Goal: Find specific fact

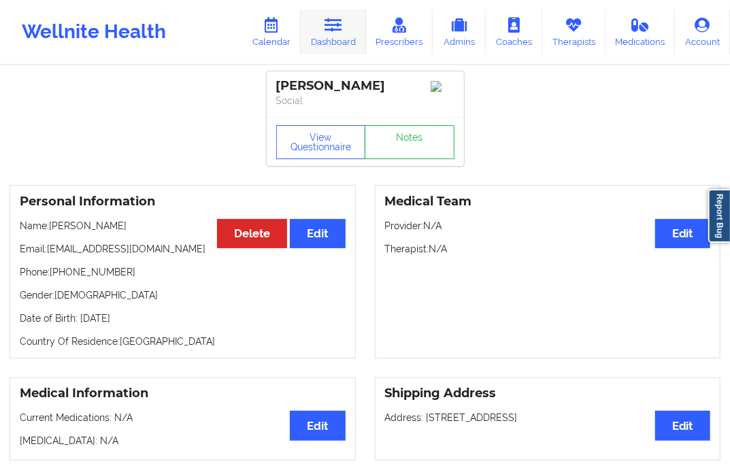
click at [341, 44] on link "Dashboard" at bounding box center [333, 32] width 65 height 45
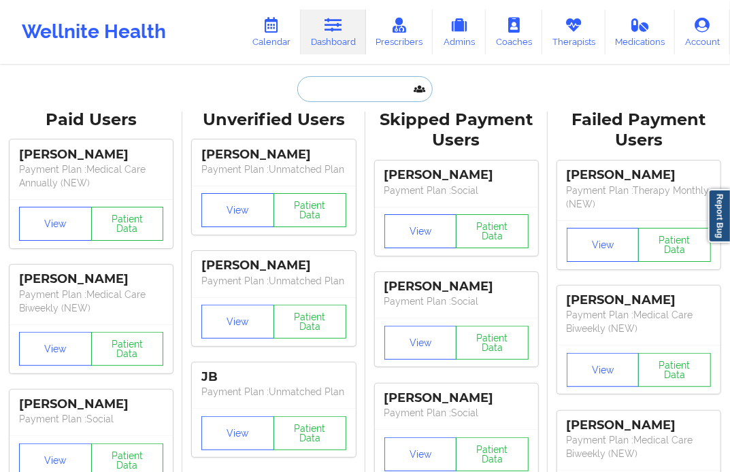
click at [320, 89] on input "text" at bounding box center [365, 89] width 135 height 26
paste input "[EMAIL_ADDRESS][DOMAIN_NAME]"
type input "[EMAIL_ADDRESS][DOMAIN_NAME]"
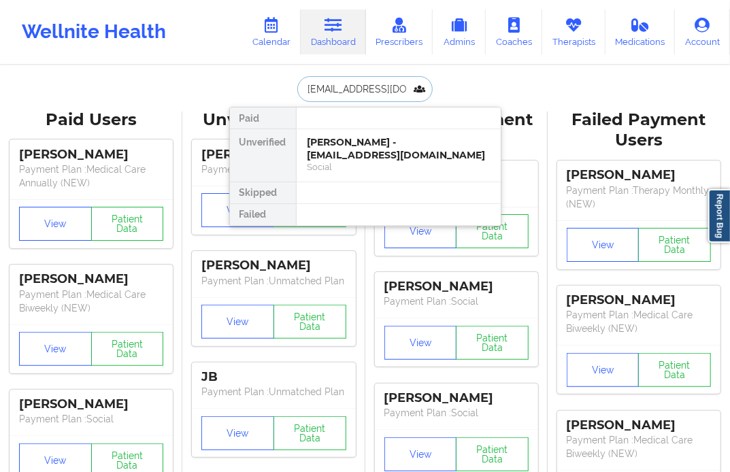
scroll to position [0, 7]
click at [376, 148] on div "[PERSON_NAME] - [EMAIL_ADDRESS][DOMAIN_NAME]" at bounding box center [399, 148] width 182 height 25
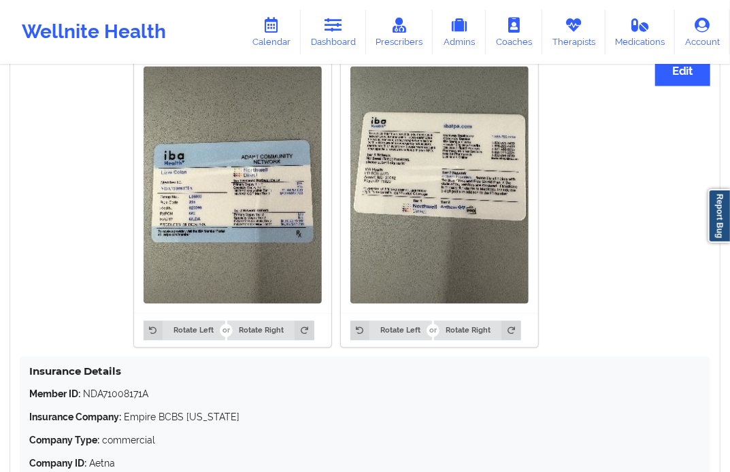
scroll to position [1062, 0]
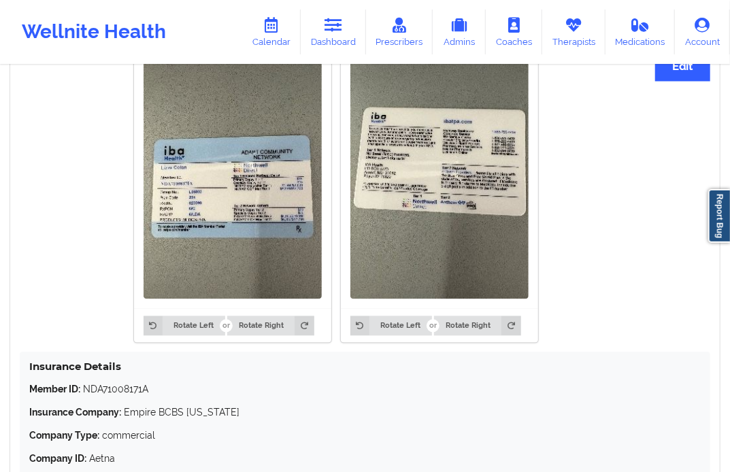
click at [454, 229] on img at bounding box center [440, 181] width 178 height 238
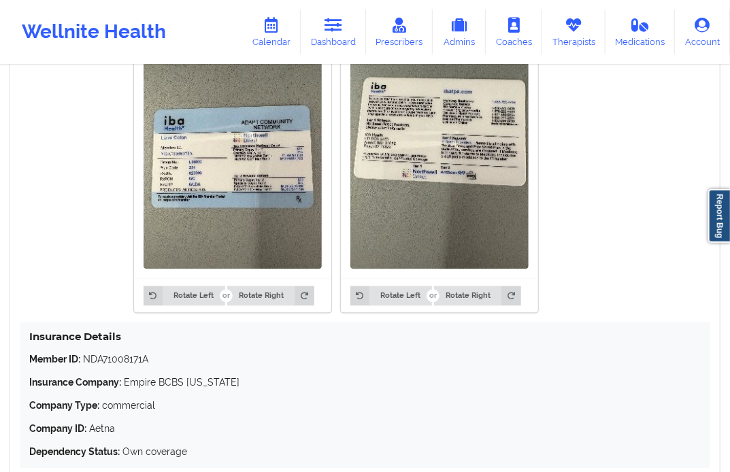
scroll to position [1168, 0]
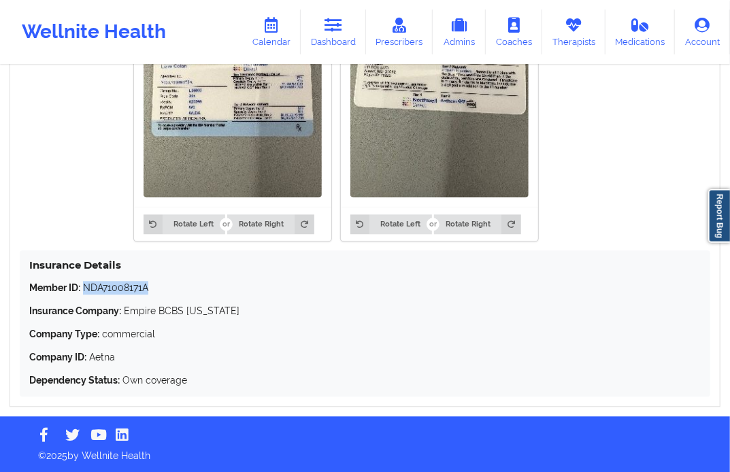
drag, startPoint x: 84, startPoint y: 289, endPoint x: 155, endPoint y: 290, distance: 70.8
click at [155, 290] on p "Member ID: NDA71008171A" at bounding box center [365, 288] width 672 height 14
copy p "NDA71008171A"
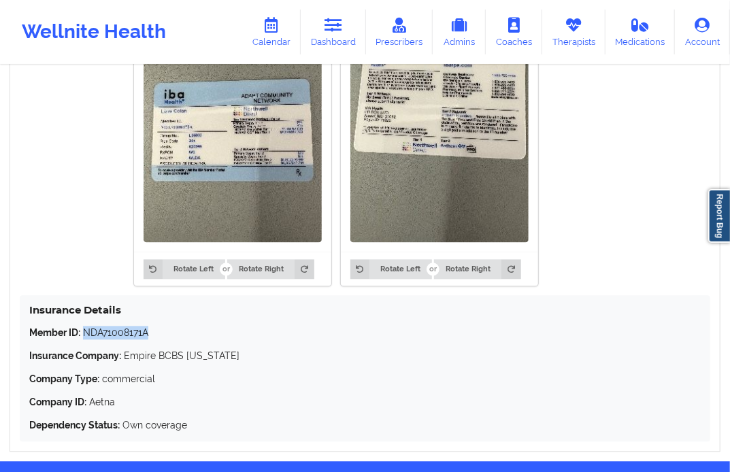
scroll to position [1093, 0]
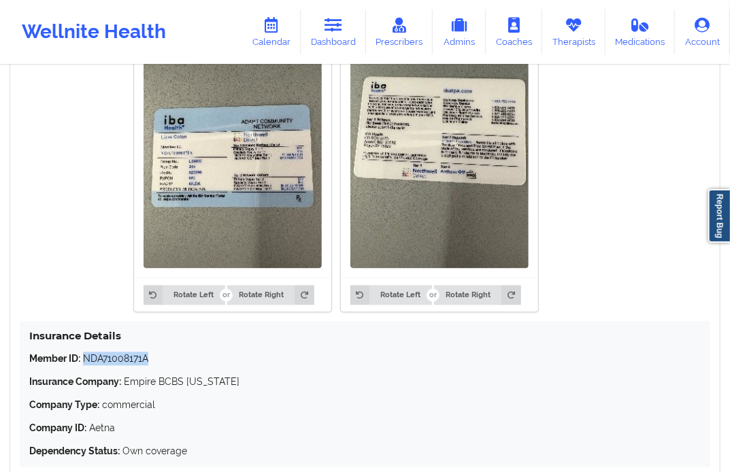
click at [207, 226] on img at bounding box center [233, 150] width 178 height 238
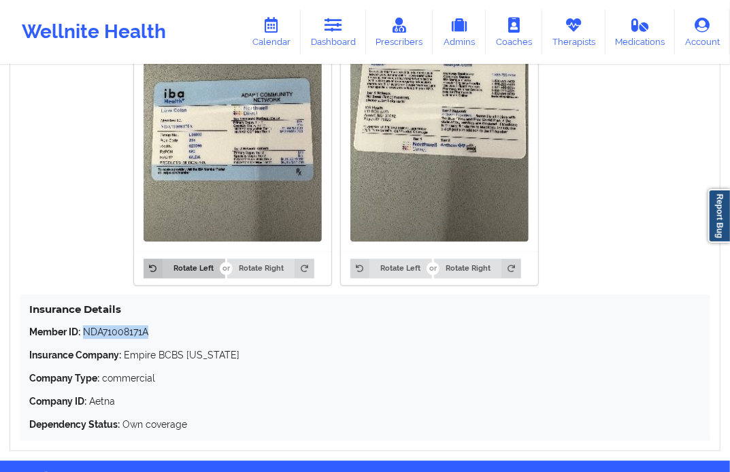
scroll to position [1168, 0]
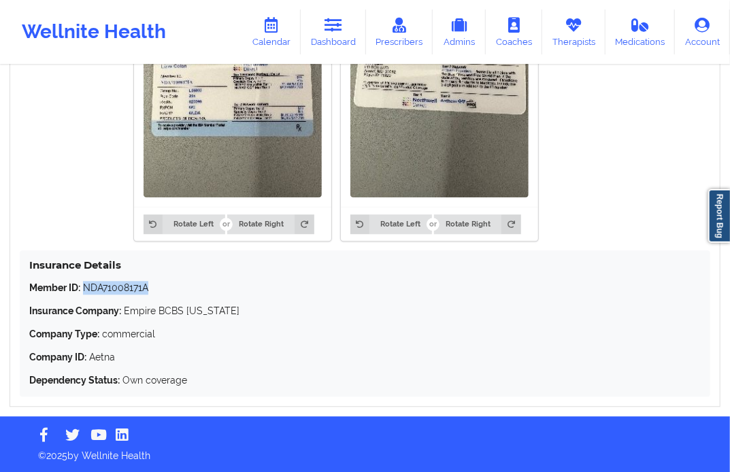
copy p "NDA71008171A"
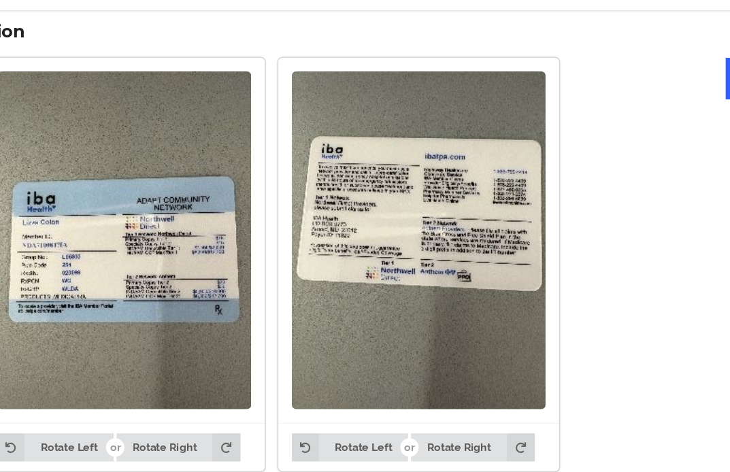
scroll to position [1017, 0]
